Goal: Obtain resource: Obtain resource

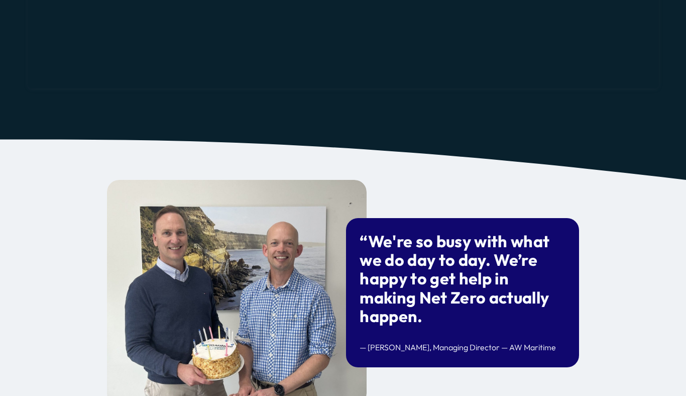
scroll to position [1246, 0]
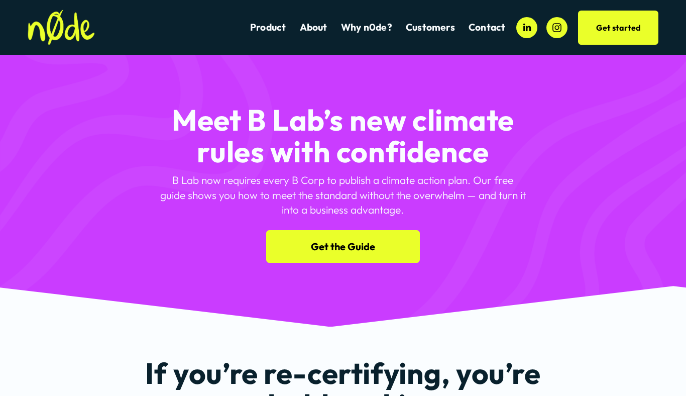
click at [332, 249] on link "Get the Guide" at bounding box center [343, 246] width 154 height 33
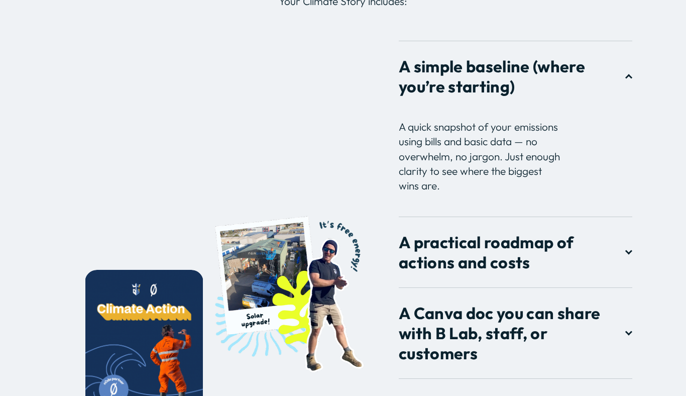
scroll to position [1189, 0]
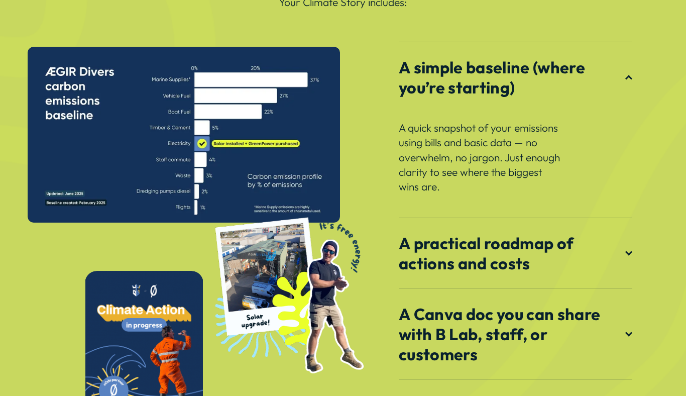
click at [625, 251] on span "A practical roadmap of actions and costs" at bounding box center [512, 253] width 226 height 40
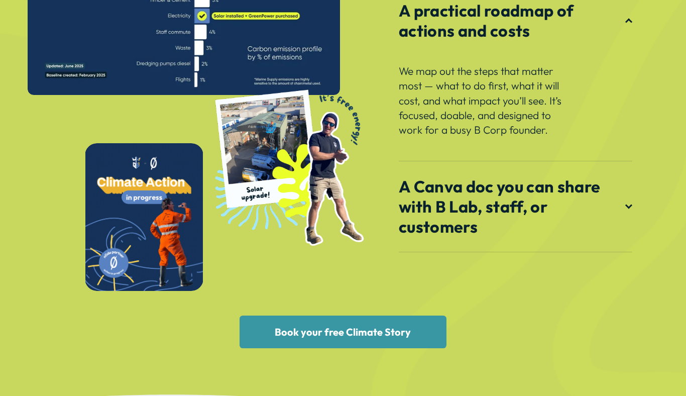
scroll to position [1318, 0]
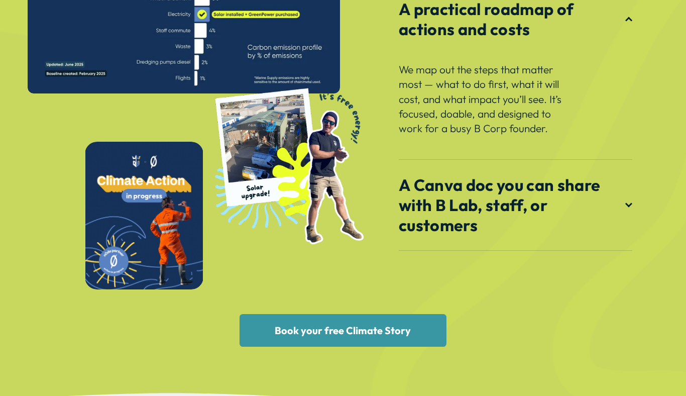
click at [631, 208] on div at bounding box center [628, 204] width 7 height 7
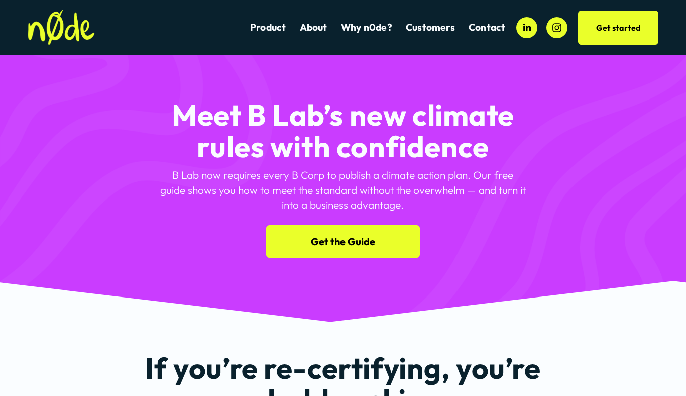
scroll to position [0, 0]
